Goal: Task Accomplishment & Management: Manage account settings

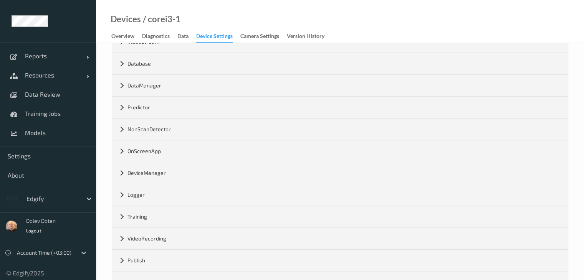
scroll to position [112, 0]
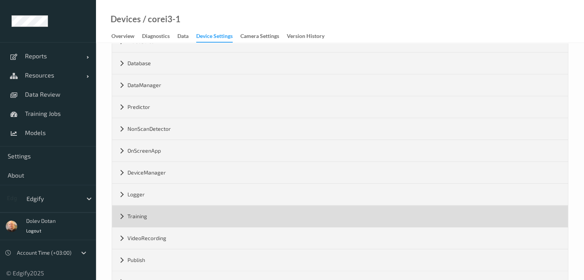
click at [120, 218] on div "Training" at bounding box center [339, 216] width 455 height 21
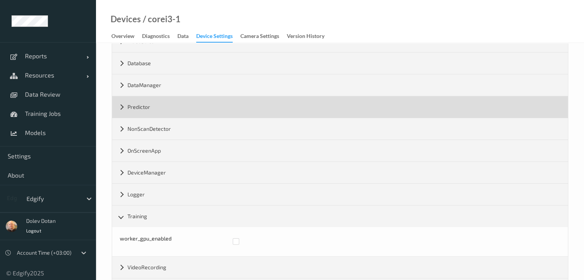
click at [118, 102] on div "Predictor" at bounding box center [339, 106] width 455 height 21
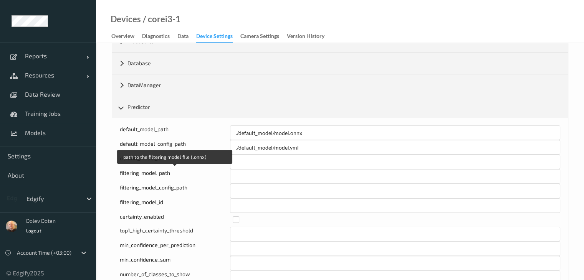
scroll to position [258, 0]
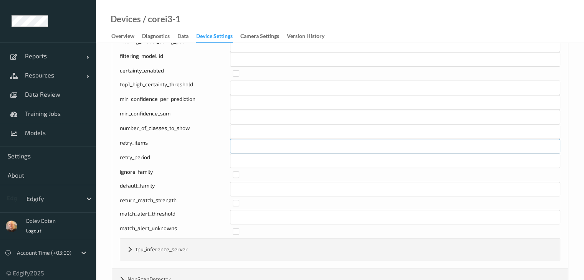
click at [252, 143] on input "text" at bounding box center [395, 146] width 330 height 15
click at [573, 141] on div "corei3-1 Settings Lock config Expand all Cancel Save Agent version 1.51.0-alpha…" at bounding box center [340, 147] width 488 height 725
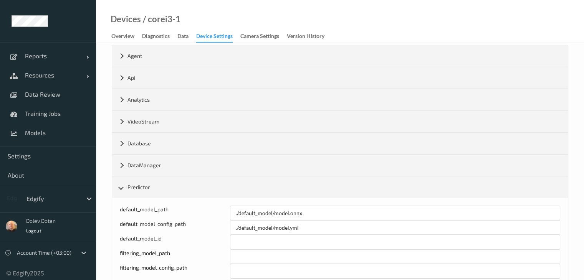
scroll to position [0, 0]
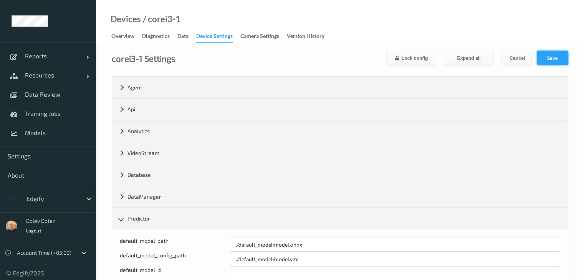
click at [560, 59] on button "Save" at bounding box center [551, 58] width 31 height 15
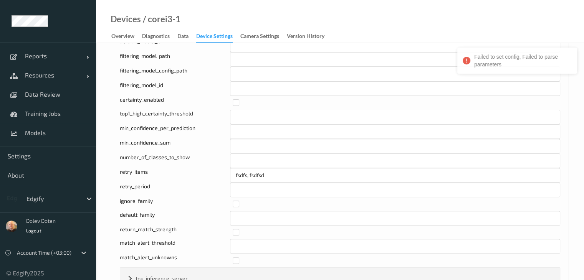
scroll to position [230, 0]
click at [232, 173] on input "fsdfs, fsdfsd" at bounding box center [395, 174] width 330 height 15
click at [247, 172] on input ""fsdfs, fsdfsd" at bounding box center [395, 174] width 330 height 15
click at [253, 169] on input ""fsdfs", fsdfsd" at bounding box center [395, 174] width 330 height 15
click at [350, 158] on input "*" at bounding box center [395, 159] width 330 height 15
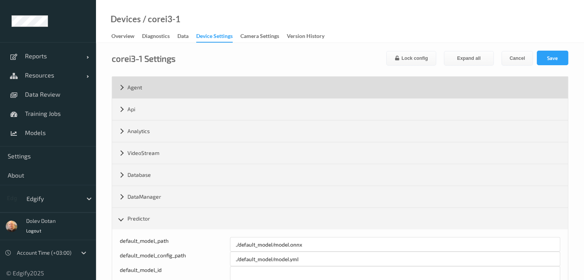
scroll to position [0, 0]
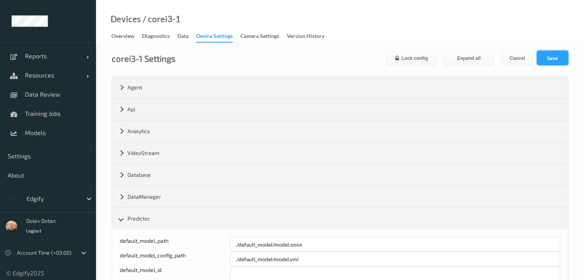
click at [556, 63] on button "Save" at bounding box center [551, 58] width 31 height 15
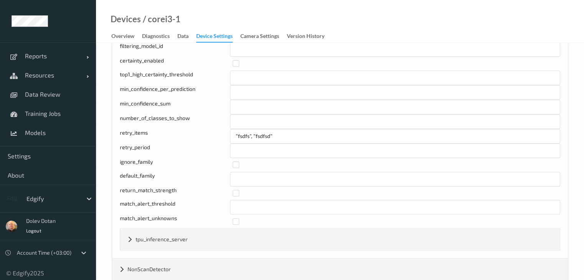
scroll to position [268, 0]
click at [234, 134] on input ""fsdfs", "fsdfsd"" at bounding box center [395, 136] width 330 height 15
click at [302, 132] on input "["fsdfs", "fsdfsd"" at bounding box center [395, 136] width 330 height 15
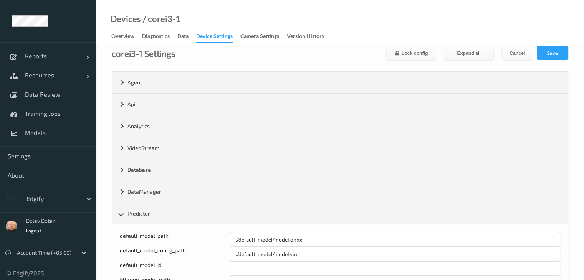
scroll to position [0, 0]
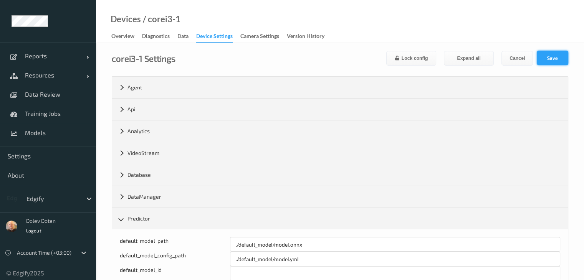
click at [553, 58] on button "Save" at bounding box center [551, 58] width 31 height 15
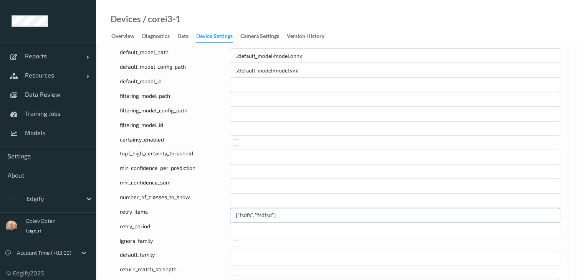
scroll to position [189, 0]
click at [287, 210] on input "["fsdfs", "fsdfsd"]" at bounding box center [395, 215] width 330 height 15
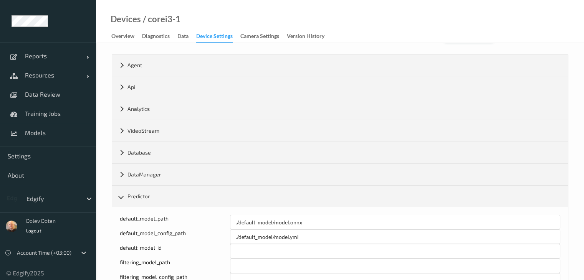
scroll to position [0, 0]
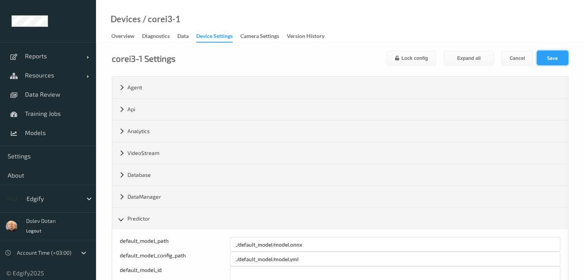
type input "fsdfs, fsdfsd"
click at [558, 63] on button "Save" at bounding box center [551, 58] width 31 height 15
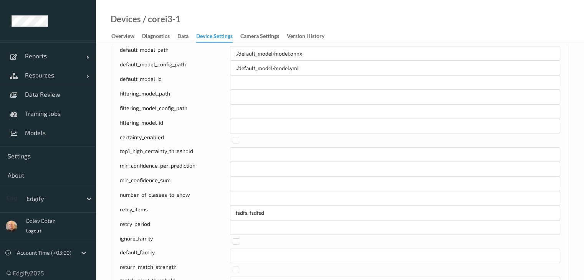
scroll to position [191, 0]
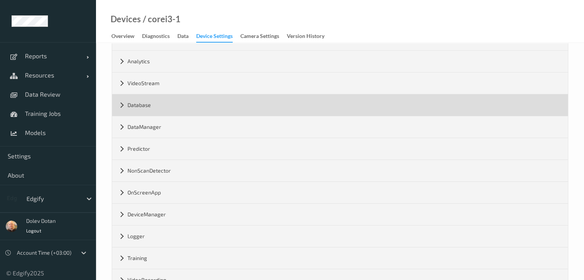
scroll to position [70, 0]
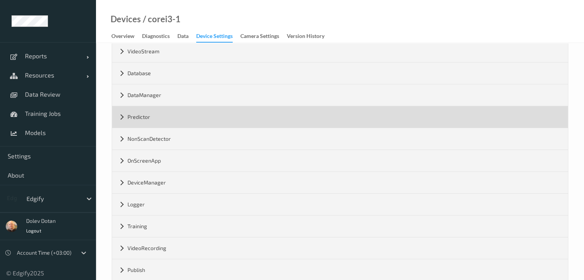
click at [118, 115] on div "Predictor" at bounding box center [339, 116] width 455 height 21
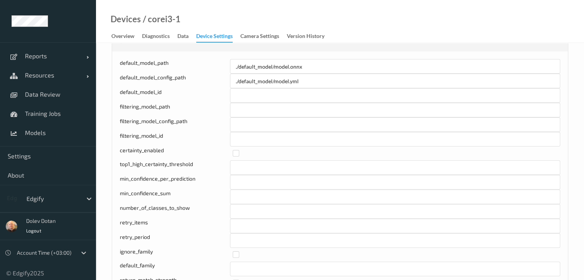
scroll to position [178, 0]
click at [241, 224] on input "text" at bounding box center [395, 225] width 330 height 15
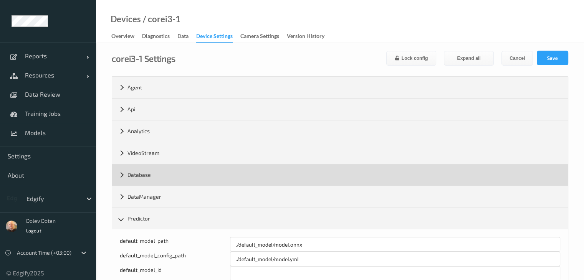
scroll to position [0, 0]
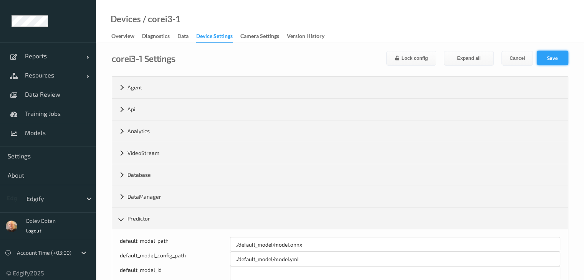
type input "jkhkjh"
click at [541, 55] on button "Save" at bounding box center [551, 58] width 31 height 15
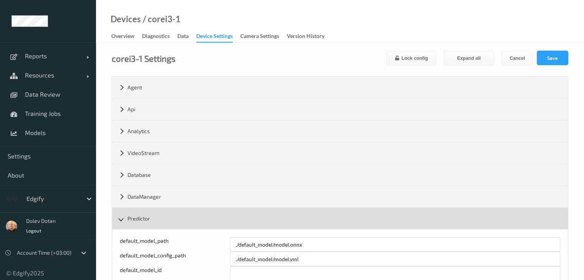
click at [123, 220] on div "Predictor" at bounding box center [339, 218] width 455 height 21
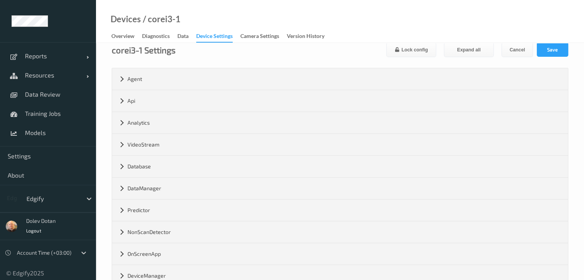
scroll to position [8, 0]
